Goal: Task Accomplishment & Management: Manage account settings

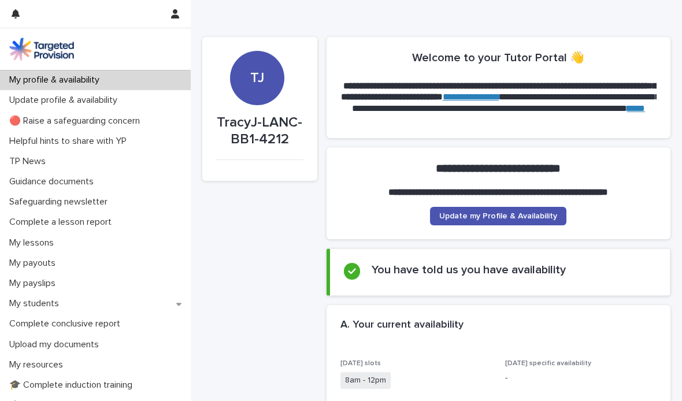
click at [51, 306] on p "My students" at bounding box center [37, 303] width 64 height 11
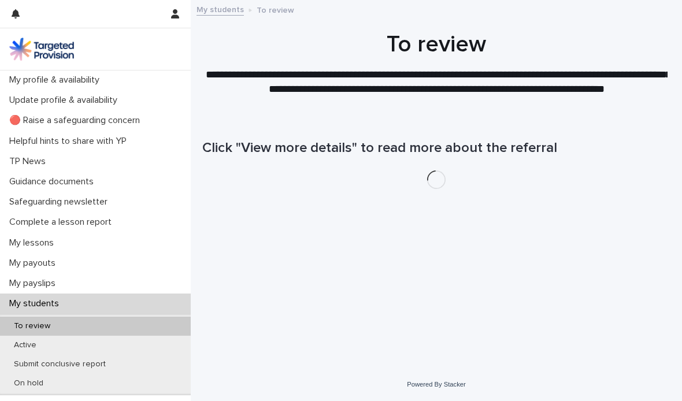
click at [30, 344] on p "Active" at bounding box center [25, 345] width 41 height 10
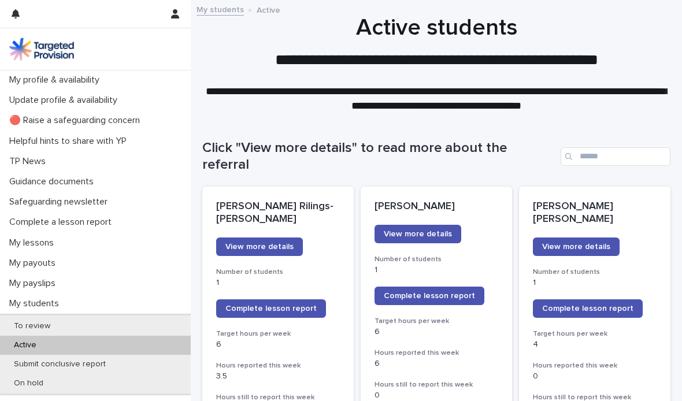
click at [285, 299] on link "Complete lesson report" at bounding box center [271, 308] width 110 height 18
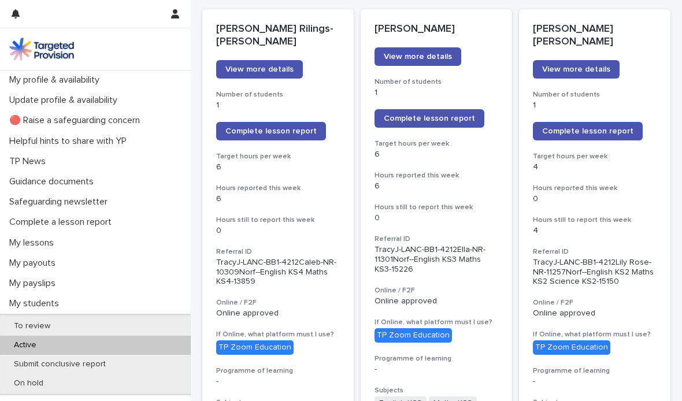
scroll to position [179, 0]
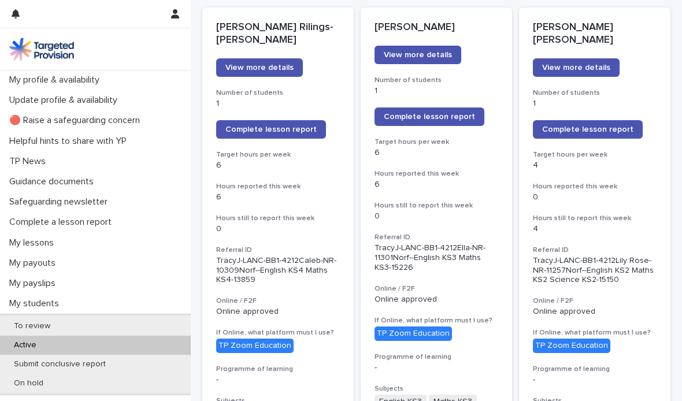
click at [603, 125] on span "Complete lesson report" at bounding box center [587, 129] width 91 height 8
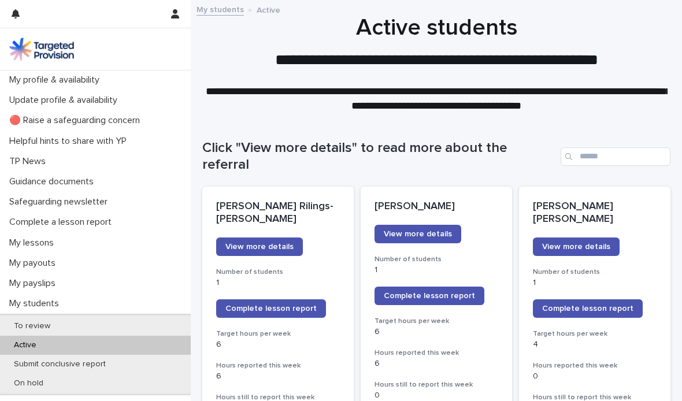
scroll to position [0, 0]
click at [87, 101] on p "Update profile & availability" at bounding box center [66, 100] width 122 height 11
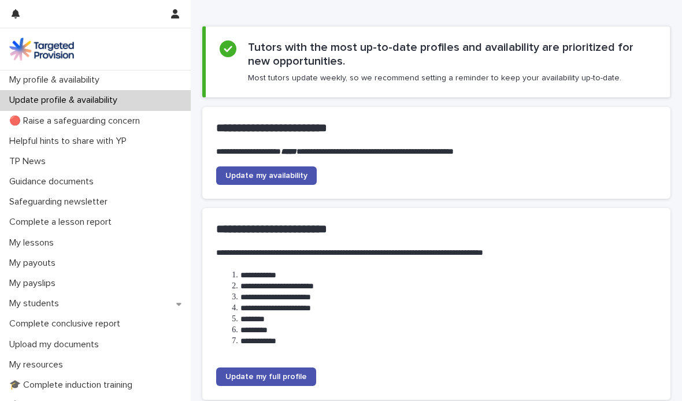
scroll to position [58, 0]
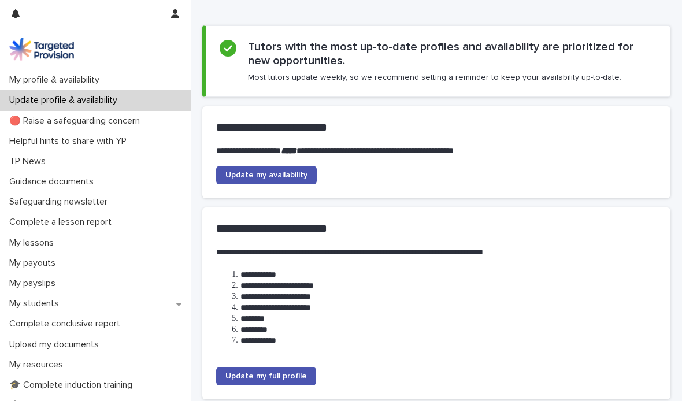
click at [274, 178] on link "Update my availability" at bounding box center [266, 175] width 100 height 18
click at [53, 303] on p "My students" at bounding box center [37, 303] width 64 height 11
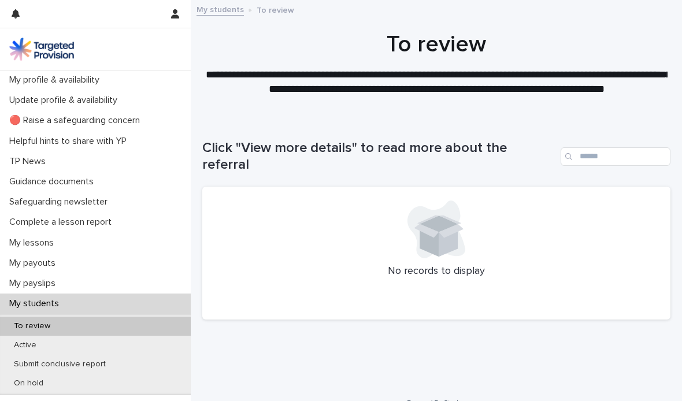
click at [29, 345] on p "Active" at bounding box center [25, 345] width 41 height 10
